Goal: Task Accomplishment & Management: Use online tool/utility

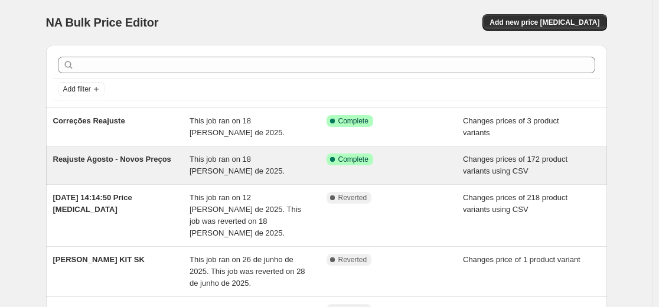
click at [123, 179] on div "Reajuste Agosto - Novos Preços This job ran on 18 de agosto de 2025. Success Co…" at bounding box center [326, 165] width 561 height 38
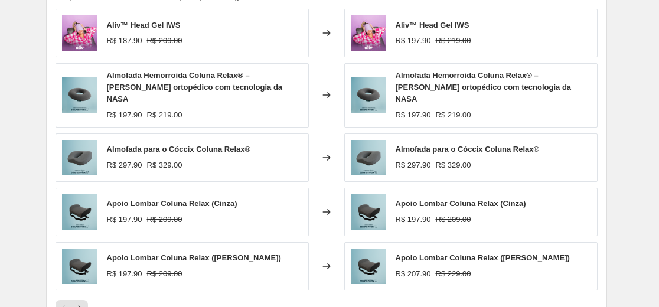
scroll to position [531, 0]
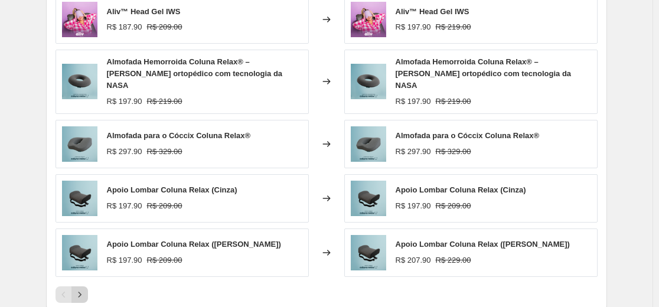
click at [86, 289] on icon "Next" at bounding box center [80, 295] width 12 height 12
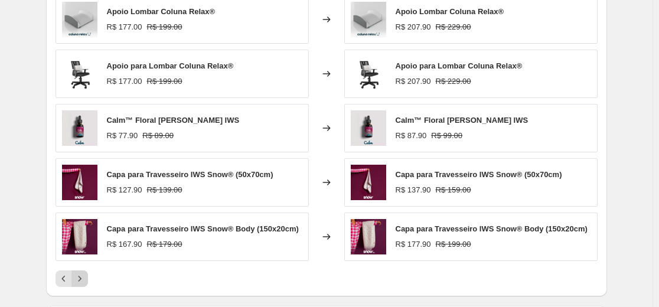
click at [86, 282] on icon "Next" at bounding box center [80, 279] width 12 height 12
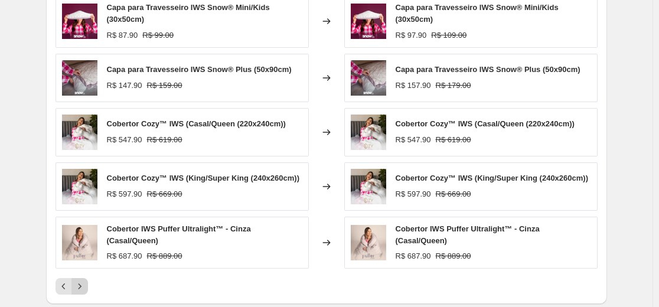
click at [86, 282] on icon "Next" at bounding box center [80, 286] width 12 height 12
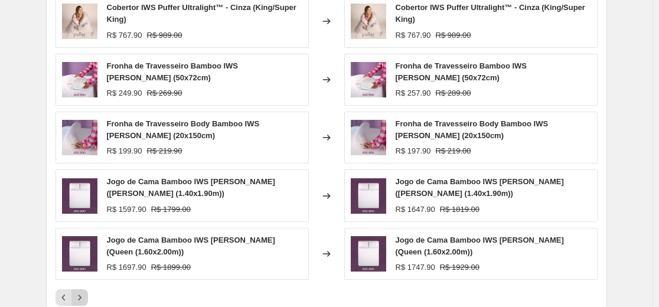
click at [87, 282] on div "Cobertor IWS Puffer Ultralight™ - Cinza (King/Super King) R$ 767.90 R$ 989.00 C…" at bounding box center [326, 150] width 542 height 311
click at [83, 292] on button "Next" at bounding box center [79, 297] width 17 height 17
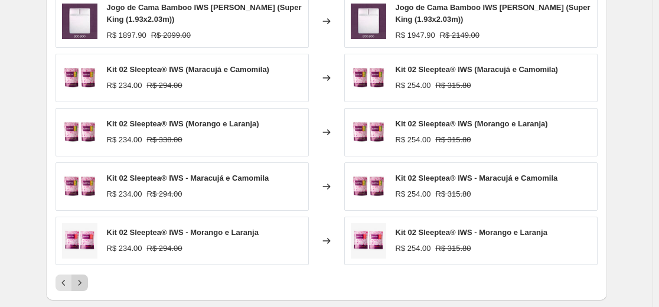
click at [81, 284] on icon "Next" at bounding box center [79, 282] width 3 height 5
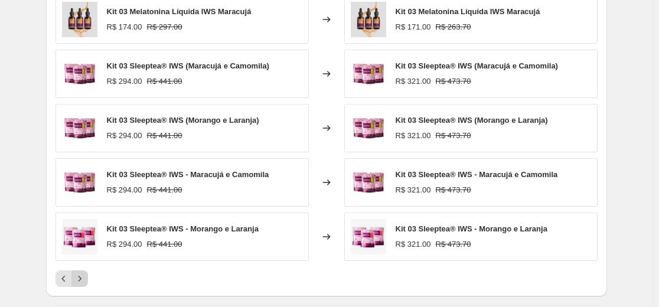
click at [83, 284] on icon "Next" at bounding box center [80, 279] width 12 height 12
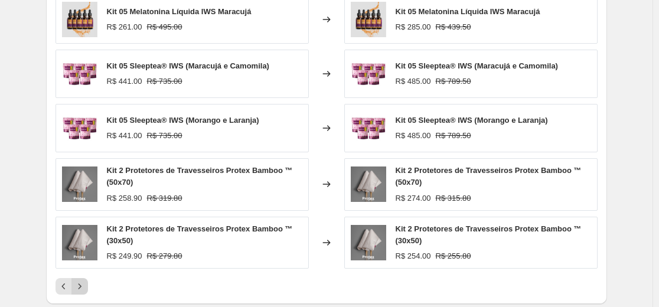
click at [86, 278] on button "Next" at bounding box center [79, 286] width 17 height 17
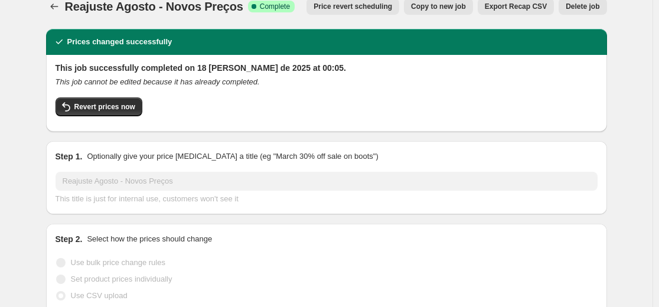
scroll to position [0, 0]
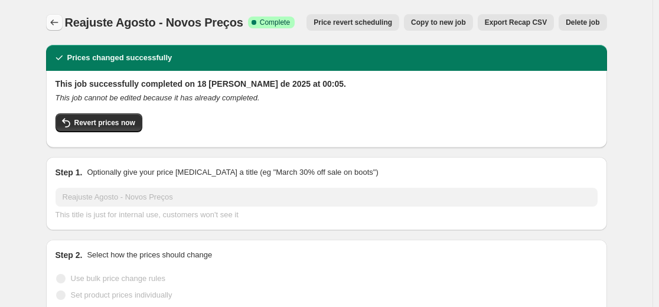
click at [55, 27] on icon "Price change jobs" at bounding box center [54, 23] width 12 height 12
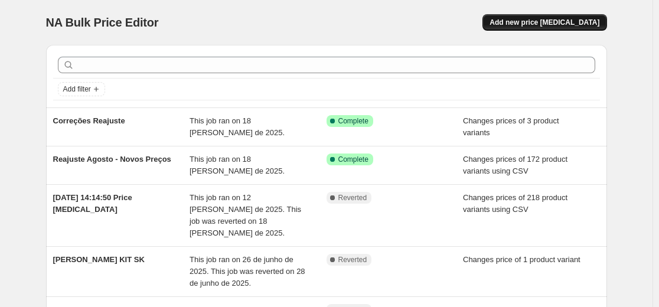
click at [534, 18] on span "Add new price [MEDICAL_DATA]" at bounding box center [544, 22] width 110 height 9
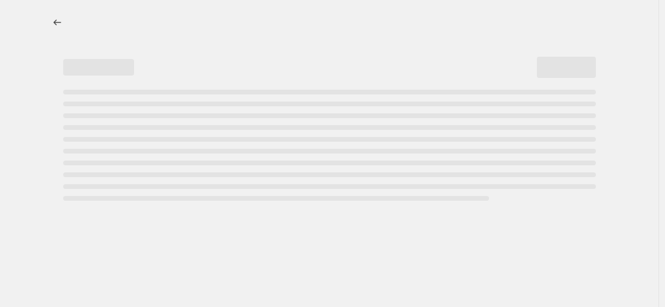
select select "percentage"
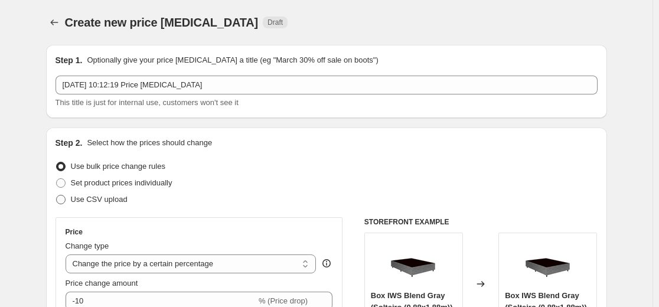
click at [83, 203] on span "Use CSV upload" at bounding box center [99, 199] width 57 height 9
click at [57, 195] on input "Use CSV upload" at bounding box center [56, 195] width 1 height 1
radio input "true"
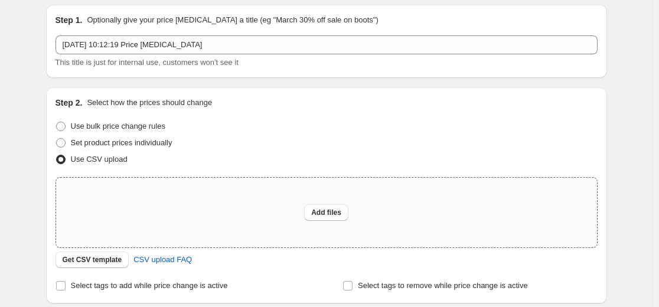
scroll to position [59, 0]
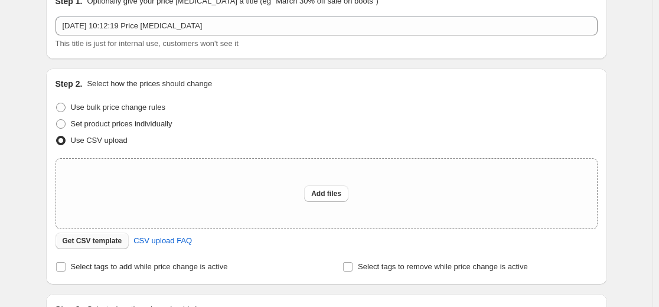
click at [84, 236] on button "Get CSV template" at bounding box center [92, 241] width 74 height 17
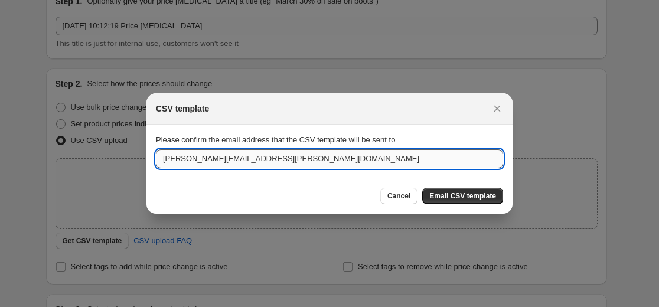
click at [341, 159] on input "[PERSON_NAME][EMAIL_ADDRESS][PERSON_NAME][DOMAIN_NAME]" at bounding box center [329, 158] width 347 height 19
type input "[PERSON_NAME][EMAIL_ADDRESS][DOMAIN_NAME]"
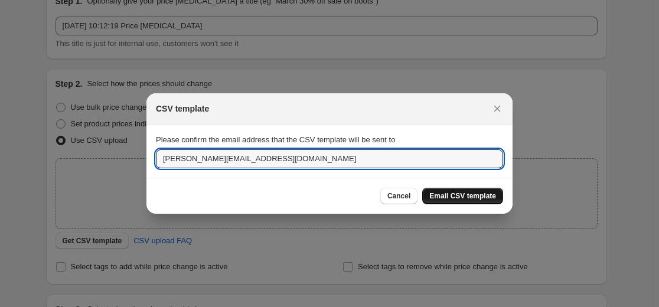
click at [452, 196] on span "Email CSV template" at bounding box center [462, 195] width 67 height 9
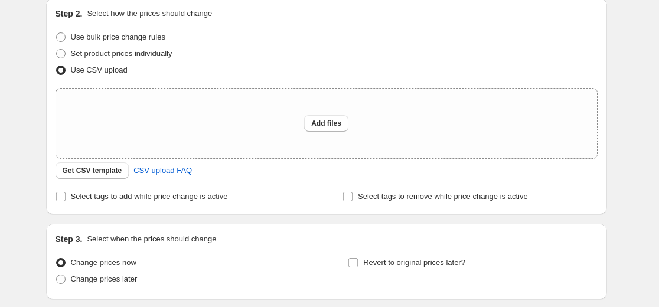
scroll to position [0, 0]
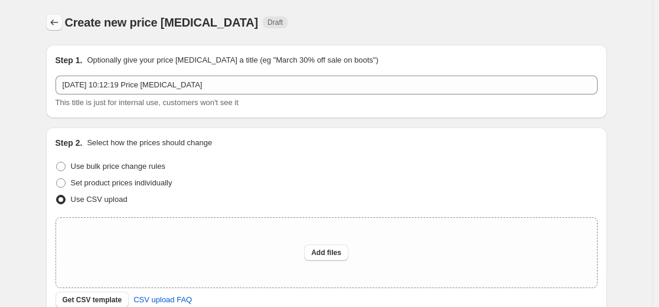
click at [49, 18] on button "Price change jobs" at bounding box center [54, 22] width 17 height 17
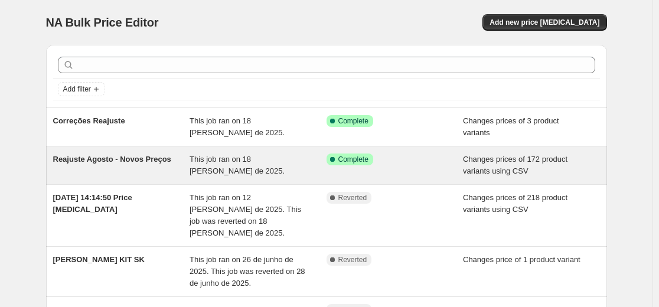
click at [213, 176] on div "This job ran on 18 [PERSON_NAME] de 2025." at bounding box center [258, 166] width 137 height 24
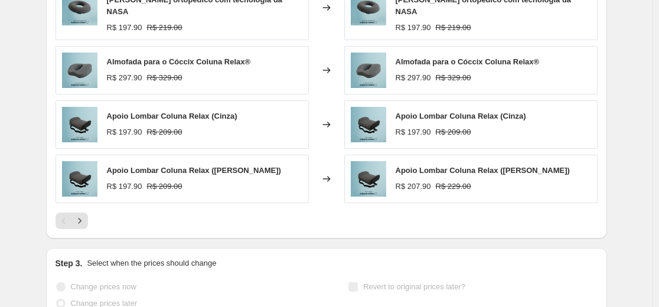
scroll to position [608, 0]
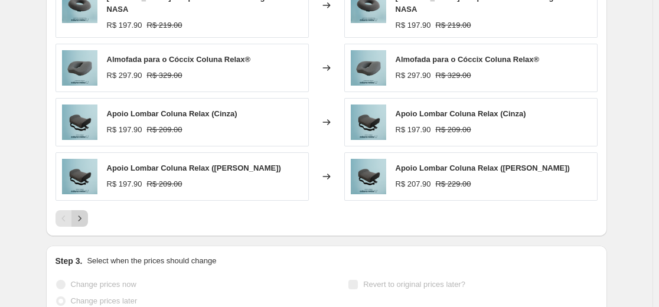
click at [80, 213] on icon "Next" at bounding box center [80, 219] width 12 height 12
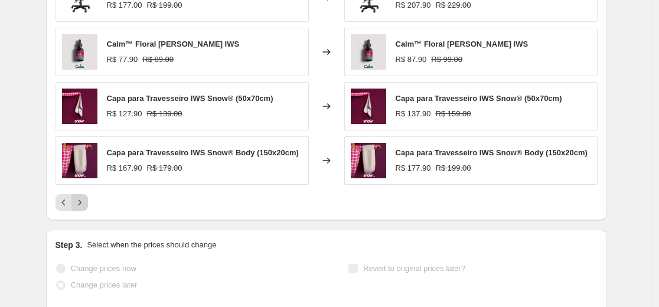
click at [80, 203] on icon "Next" at bounding box center [80, 203] width 12 height 12
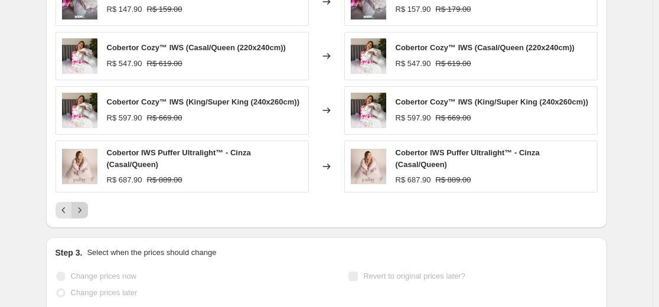
click at [80, 203] on button "Next" at bounding box center [79, 210] width 17 height 17
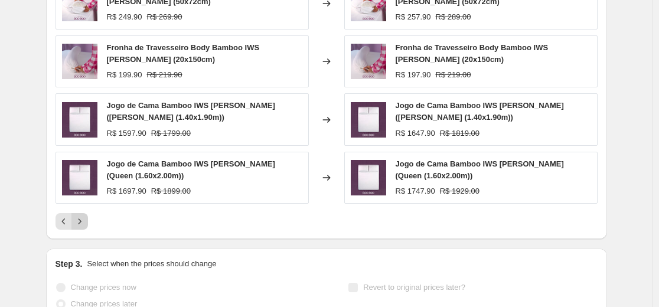
click at [81, 222] on icon "Next" at bounding box center [80, 221] width 12 height 12
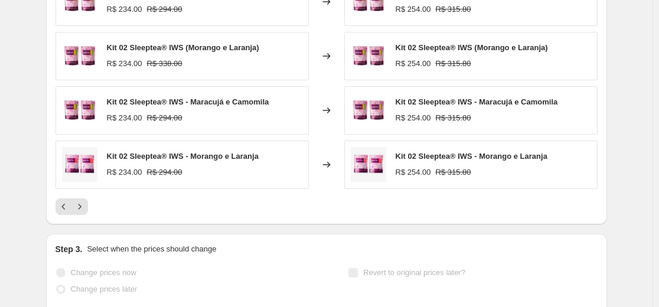
click at [83, 215] on div "PRICE CHANGE RECAP 172 product variants were affected by this price change: Jog…" at bounding box center [326, 51] width 561 height 346
click at [83, 210] on icon "Next" at bounding box center [80, 207] width 12 height 12
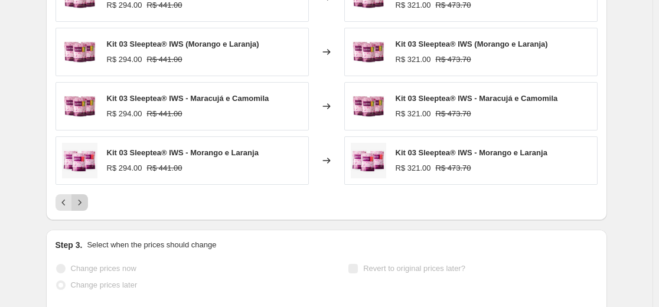
click at [83, 210] on button "Next" at bounding box center [79, 202] width 17 height 17
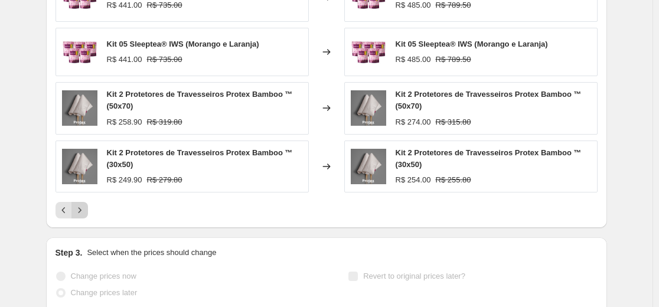
click at [83, 210] on icon "Next" at bounding box center [80, 210] width 12 height 12
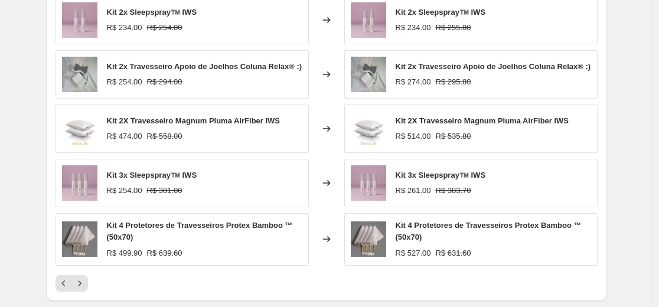
scroll to position [548, 0]
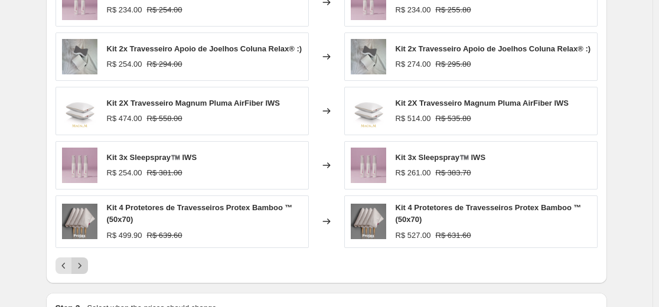
click at [84, 270] on icon "Next" at bounding box center [80, 266] width 12 height 12
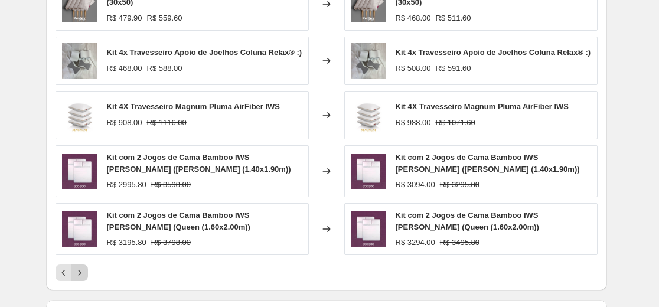
click at [84, 270] on icon "Next" at bounding box center [80, 273] width 12 height 12
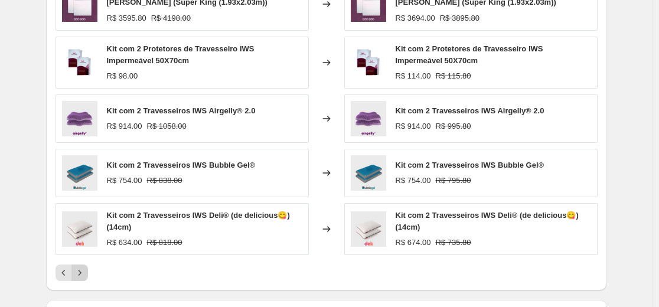
click at [84, 270] on icon "Next" at bounding box center [80, 273] width 12 height 12
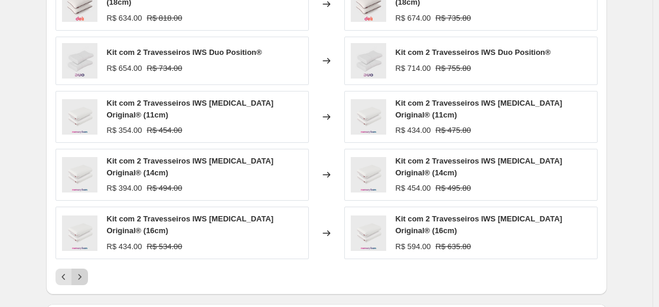
click at [84, 270] on button "Next" at bounding box center [79, 277] width 17 height 17
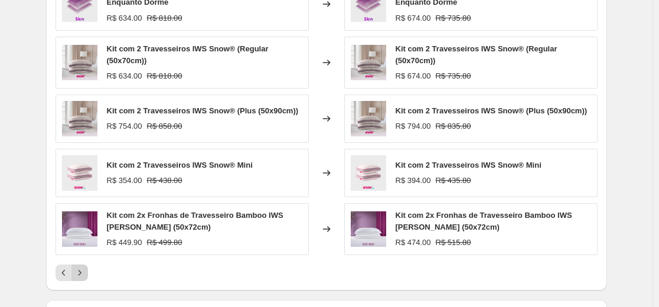
click at [84, 270] on icon "Next" at bounding box center [80, 273] width 12 height 12
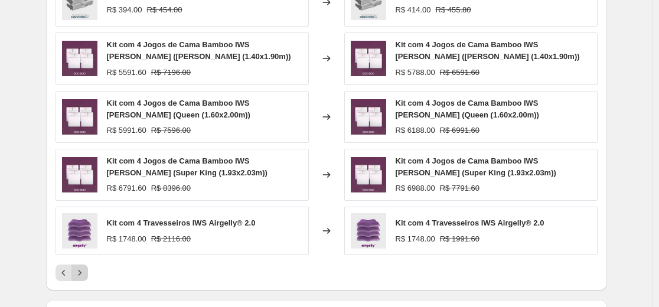
click at [84, 270] on icon "Next" at bounding box center [80, 273] width 12 height 12
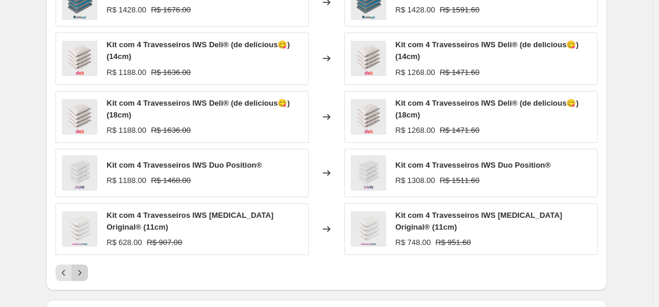
click at [84, 270] on icon "Next" at bounding box center [80, 273] width 12 height 12
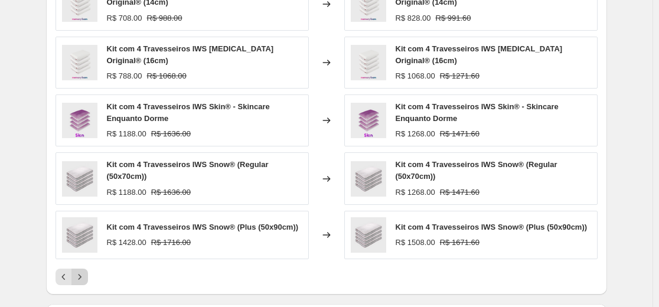
click at [84, 270] on button "Next" at bounding box center [79, 277] width 17 height 17
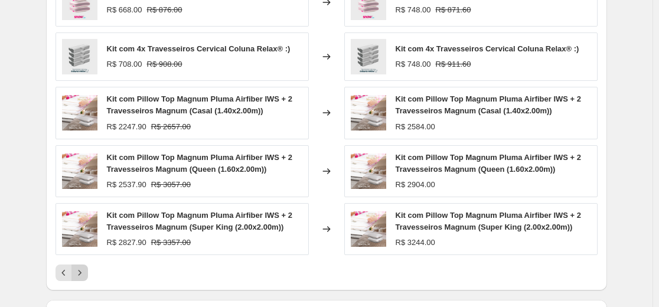
click at [84, 270] on icon "Next" at bounding box center [80, 273] width 12 height 12
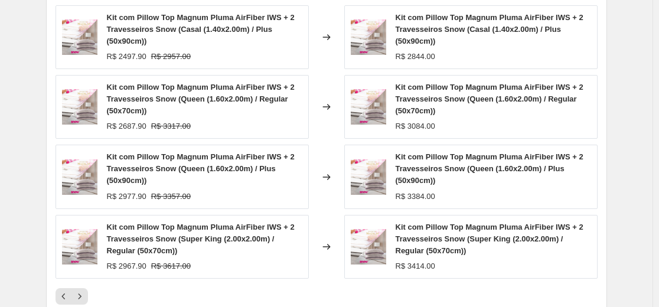
scroll to position [667, 0]
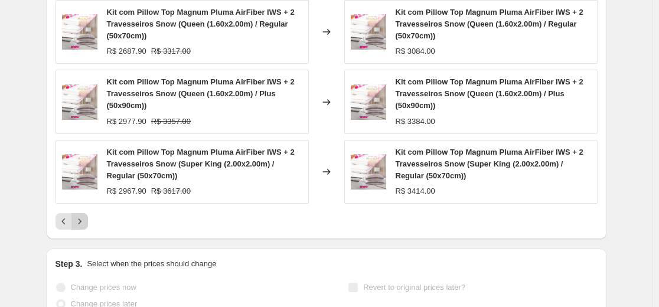
click at [86, 222] on icon "Next" at bounding box center [80, 221] width 12 height 12
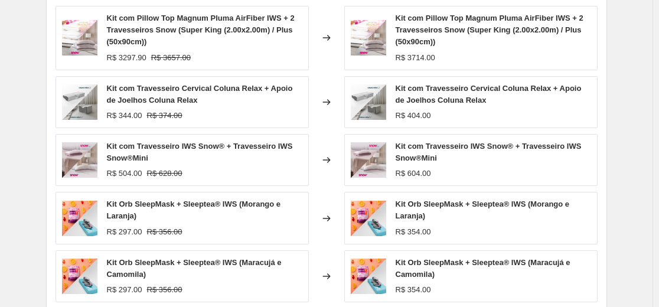
scroll to position [548, 0]
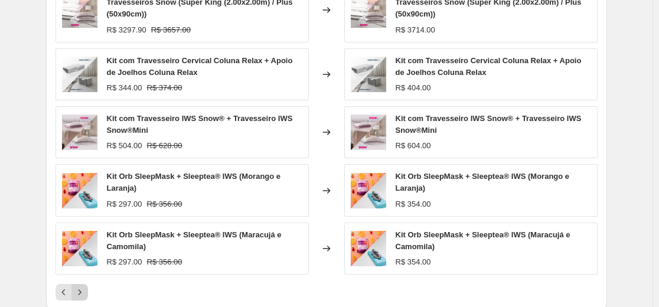
click at [86, 293] on icon "Next" at bounding box center [80, 292] width 12 height 12
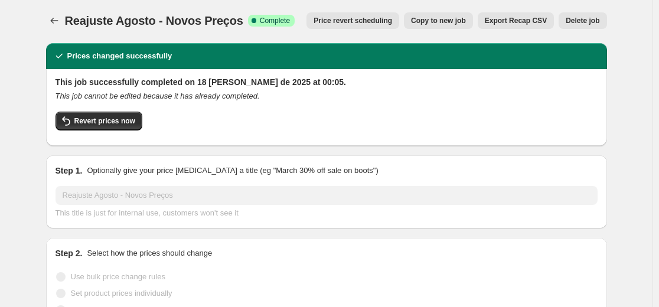
scroll to position [0, 0]
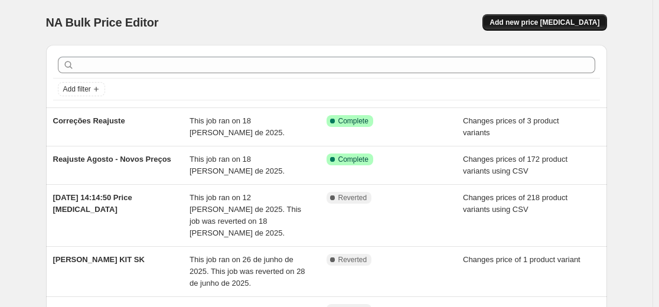
click at [553, 23] on span "Add new price [MEDICAL_DATA]" at bounding box center [544, 22] width 110 height 9
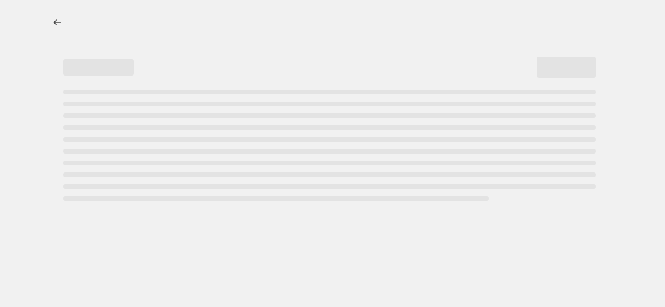
select select "percentage"
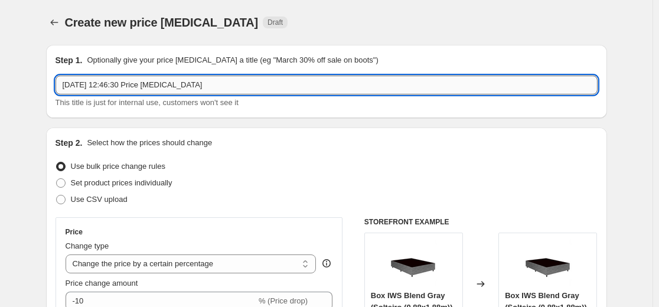
click at [201, 87] on input "[DATE] 12:46:30 Price [MEDICAL_DATA]" at bounding box center [326, 85] width 542 height 19
type input "r"
type input "Reajuste Agosto - Correções"
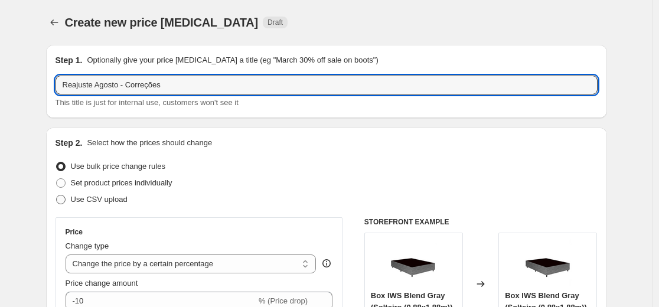
click at [94, 204] on span "Use CSV upload" at bounding box center [99, 200] width 57 height 12
click at [57, 195] on input "Use CSV upload" at bounding box center [56, 195] width 1 height 1
radio input "true"
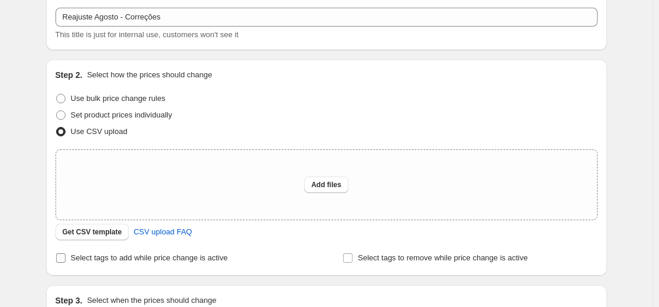
scroll to position [118, 0]
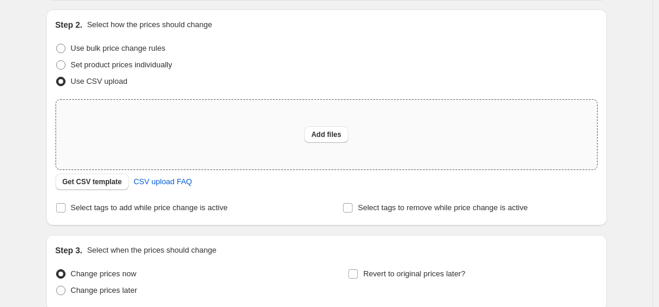
click at [331, 125] on div "Add files" at bounding box center [326, 135] width 541 height 70
type input "C:\fakepath\Planilha sem título - csv_template_user_14647 (1) (1).csv"
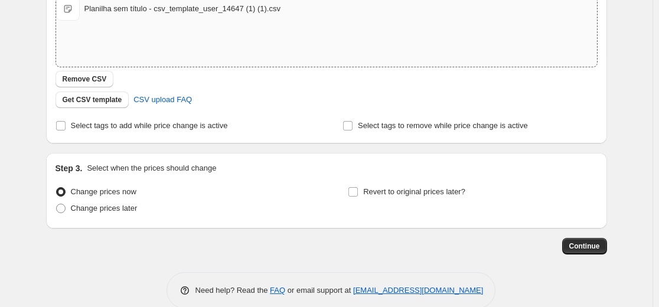
scroll to position [240, 0]
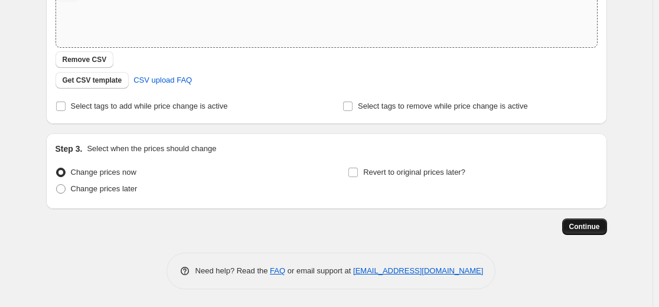
click at [577, 229] on span "Continue" at bounding box center [584, 226] width 31 height 9
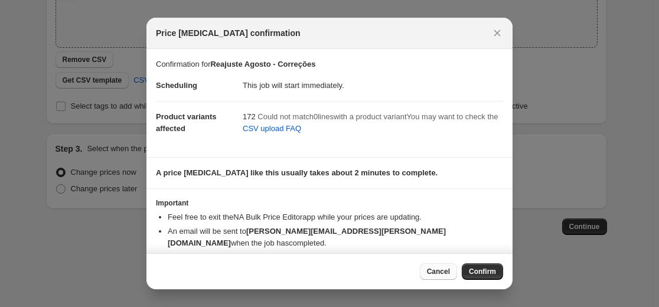
click at [434, 272] on span "Cancel" at bounding box center [438, 271] width 23 height 9
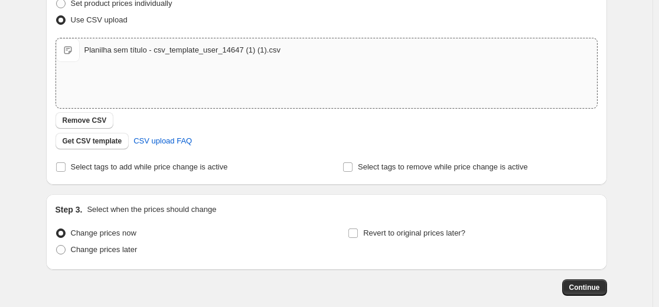
scroll to position [181, 0]
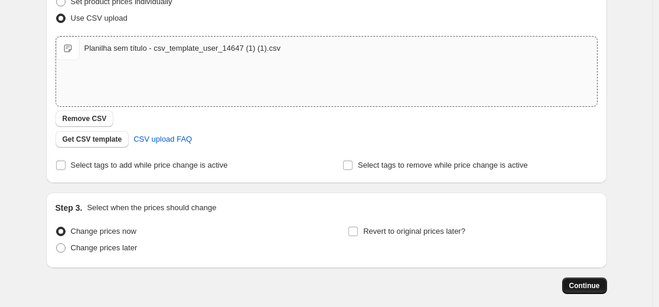
click at [567, 283] on button "Continue" at bounding box center [584, 285] width 45 height 17
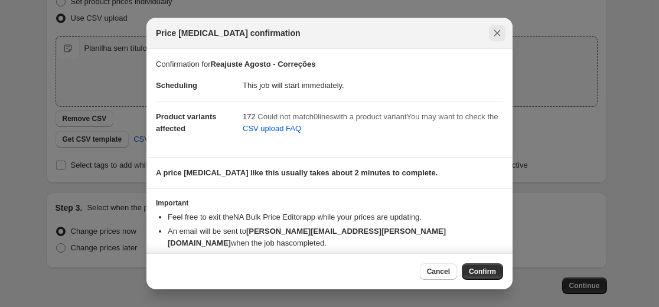
click at [496, 34] on icon "Close" at bounding box center [497, 33] width 6 height 6
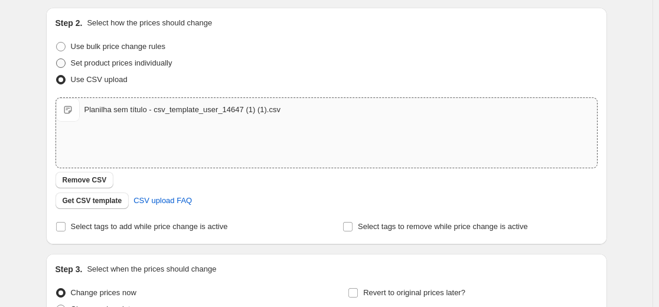
scroll to position [63, 0]
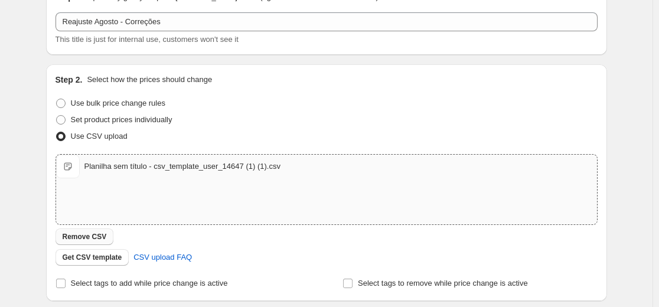
click at [96, 241] on span "Remove CSV" at bounding box center [85, 236] width 44 height 9
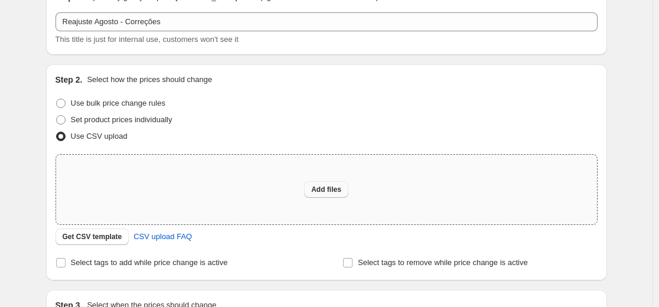
click at [324, 190] on span "Add files" at bounding box center [326, 189] width 30 height 9
type input "C:\fakepath\Planilha sem título - csv_template_user_14647 (1) (2).csv"
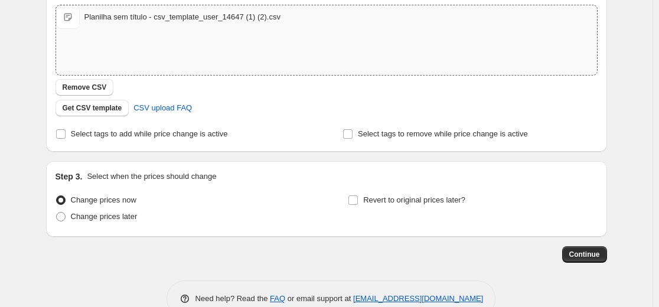
scroll to position [240, 0]
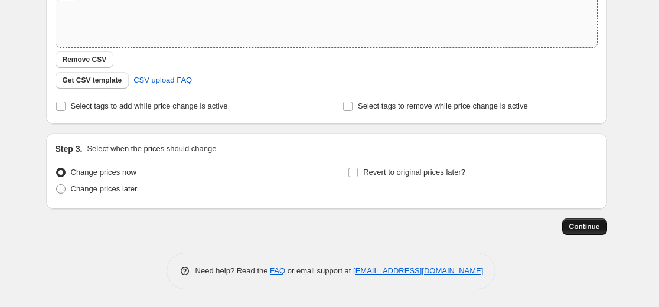
click at [591, 227] on span "Continue" at bounding box center [584, 226] width 31 height 9
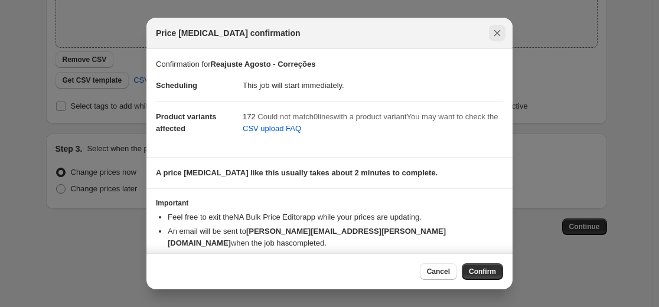
click at [498, 36] on icon "Close" at bounding box center [497, 33] width 12 height 12
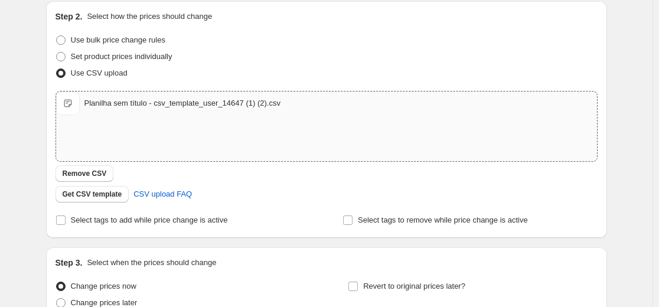
scroll to position [122, 0]
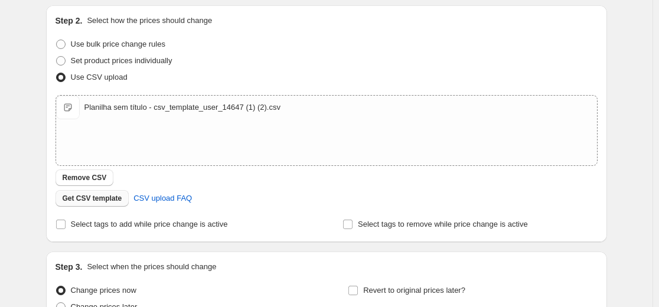
click at [100, 202] on span "Get CSV template" at bounding box center [93, 198] width 60 height 9
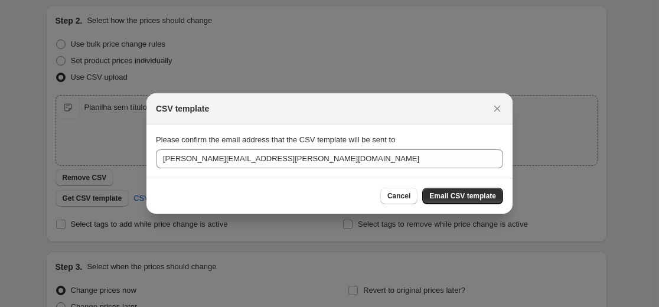
click at [299, 148] on div "Please confirm the email address that the CSV template will be sent to [PERSON_…" at bounding box center [329, 151] width 347 height 34
click at [298, 148] on div "Please confirm the email address that the CSV template will be sent to [PERSON_…" at bounding box center [329, 151] width 347 height 34
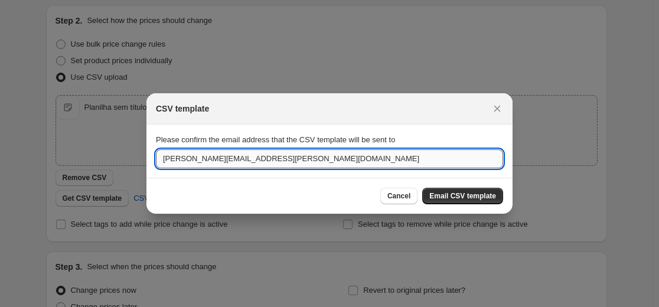
click at [302, 164] on input "[PERSON_NAME][EMAIL_ADDRESS][PERSON_NAME][DOMAIN_NAME]" at bounding box center [329, 158] width 347 height 19
type input "[PERSON_NAME][EMAIL_ADDRESS][DOMAIN_NAME]"
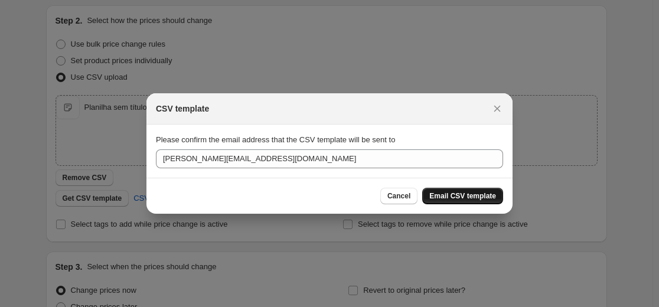
click at [484, 197] on span "Email CSV template" at bounding box center [462, 195] width 67 height 9
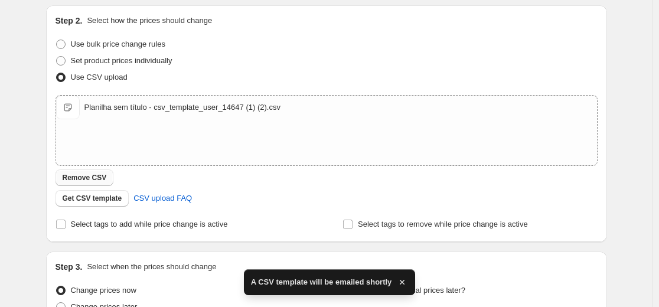
click at [90, 179] on span "Remove CSV" at bounding box center [85, 177] width 44 height 9
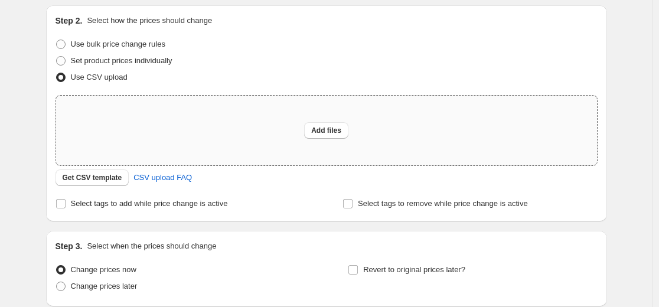
click at [344, 121] on div "Add files" at bounding box center [326, 131] width 541 height 70
type input "C:\fakepath\Planilha sem título - csv_template_user_14647 (2).csv"
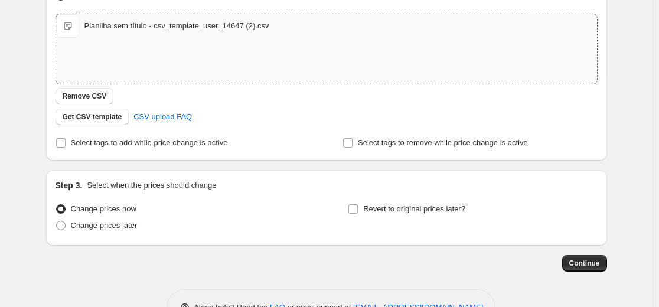
scroll to position [240, 0]
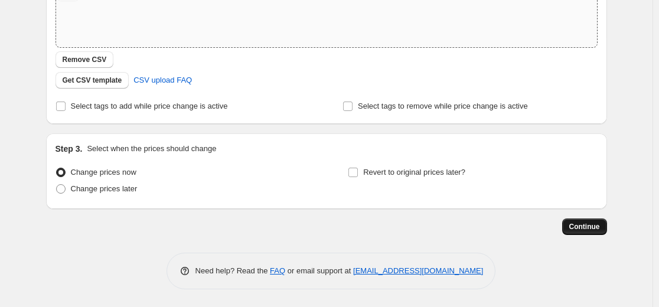
click at [586, 228] on span "Continue" at bounding box center [584, 226] width 31 height 9
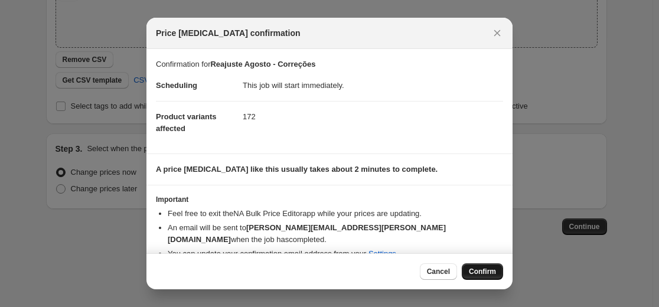
click at [483, 269] on span "Confirm" at bounding box center [482, 271] width 27 height 9
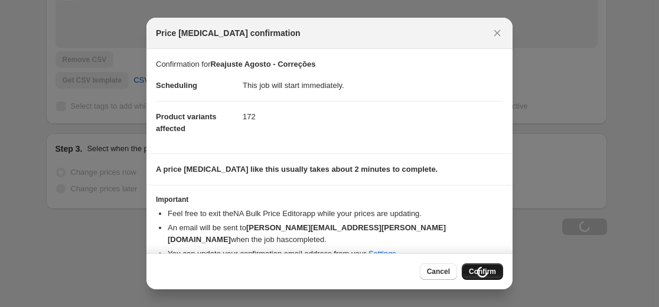
type input "Reajuste Agosto - Correções"
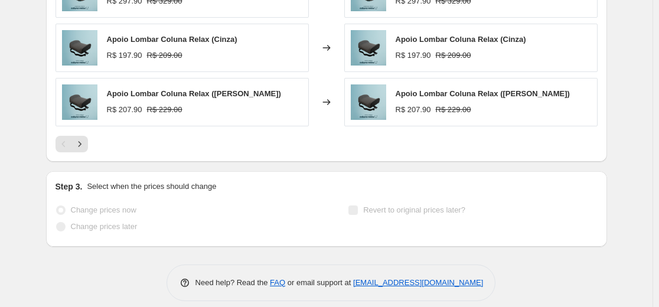
scroll to position [623, 0]
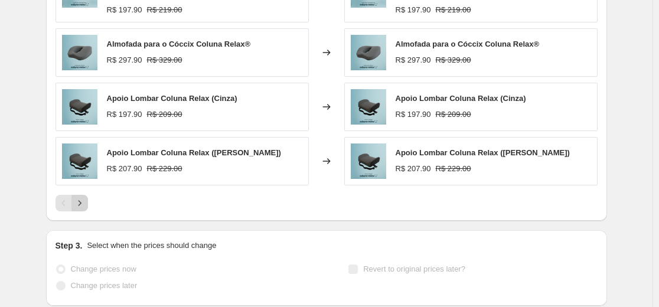
click at [80, 197] on icon "Next" at bounding box center [80, 203] width 12 height 12
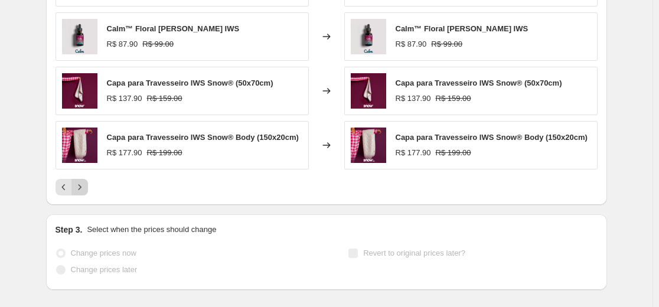
click at [84, 195] on button "Next" at bounding box center [79, 187] width 17 height 17
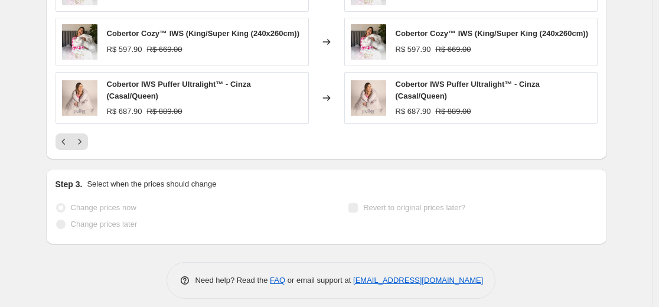
scroll to position [682, 0]
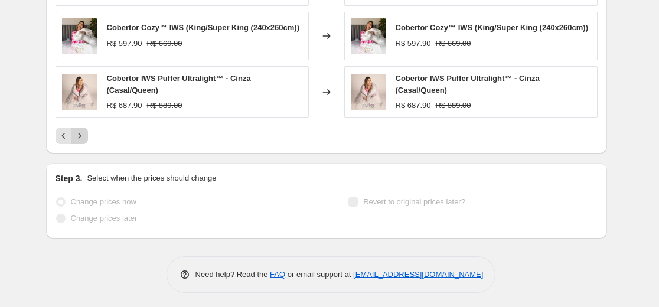
click at [80, 134] on icon "Next" at bounding box center [80, 136] width 12 height 12
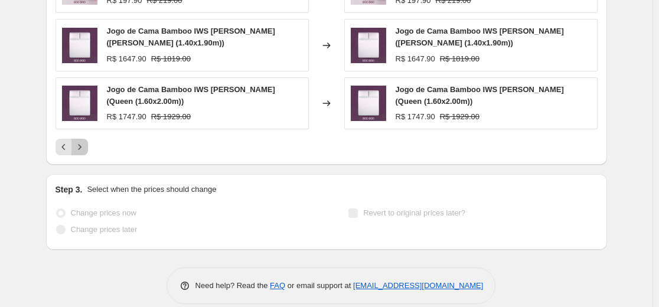
click at [83, 141] on button "Next" at bounding box center [79, 147] width 17 height 17
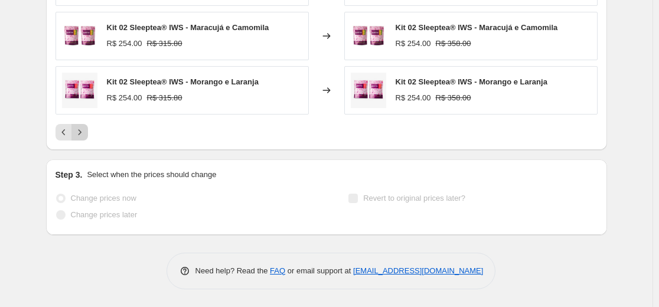
click at [83, 139] on button "Next" at bounding box center [79, 132] width 17 height 17
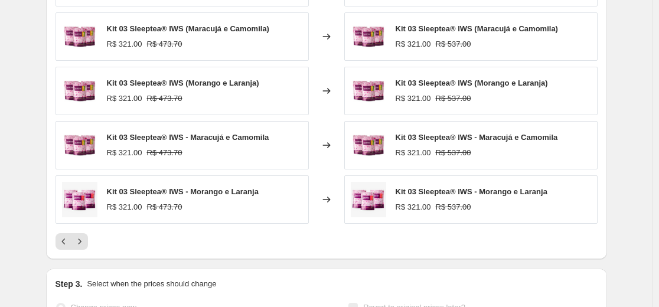
scroll to position [619, 0]
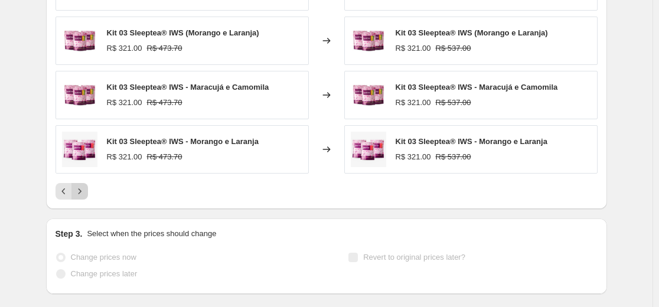
click at [83, 188] on icon "Next" at bounding box center [80, 191] width 12 height 12
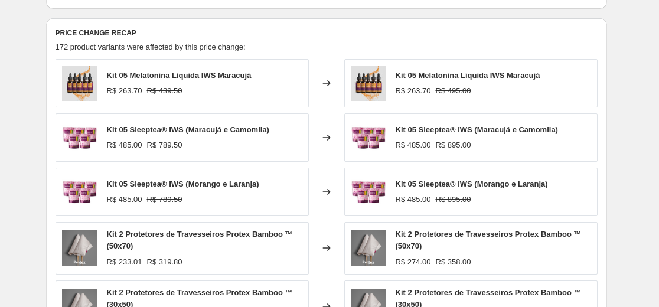
scroll to position [442, 0]
